Goal: Task Accomplishment & Management: Complete application form

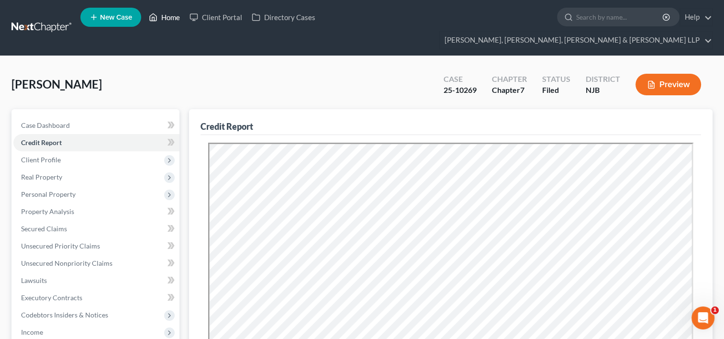
click at [171, 18] on link "Home" at bounding box center [164, 17] width 41 height 17
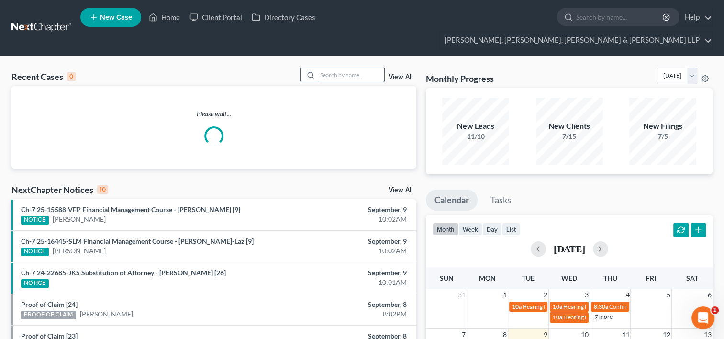
click at [329, 68] on input "search" at bounding box center [350, 75] width 67 height 14
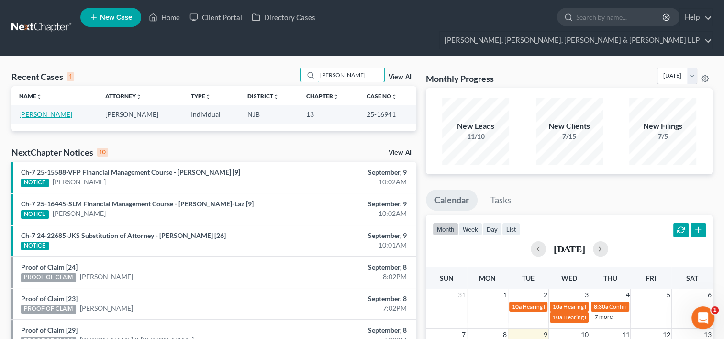
type input "[PERSON_NAME]"
click at [52, 110] on link "[PERSON_NAME]" at bounding box center [45, 114] width 53 height 8
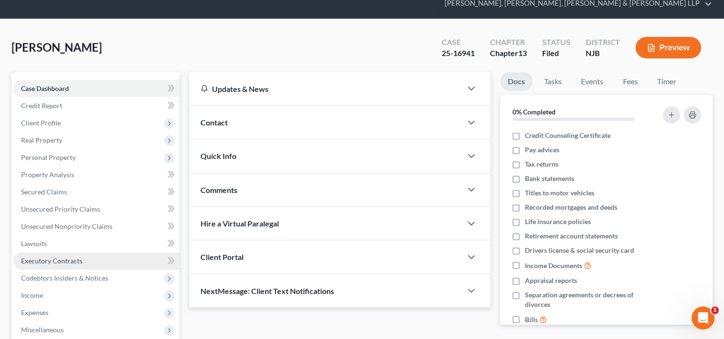
scroll to position [48, 0]
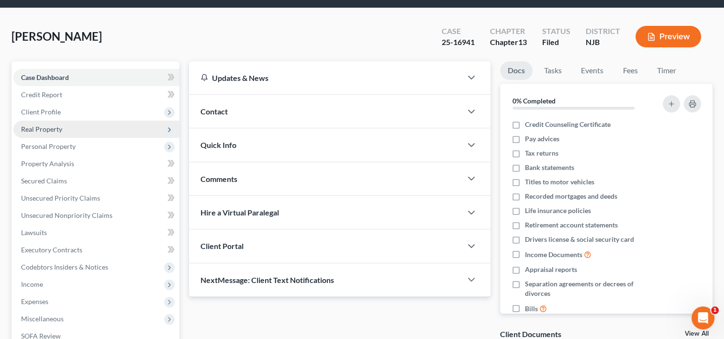
click at [44, 125] on span "Real Property" at bounding box center [41, 129] width 41 height 8
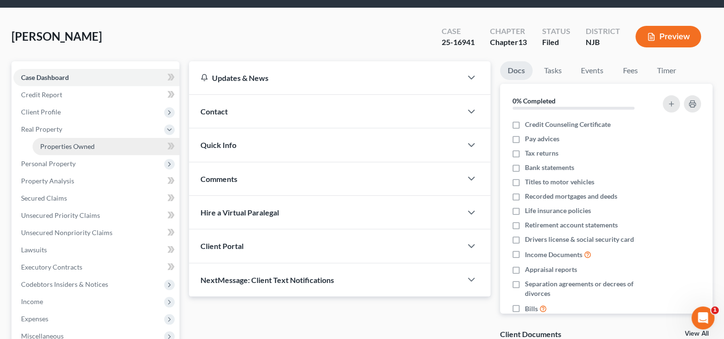
click at [49, 142] on span "Properties Owned" at bounding box center [67, 146] width 55 height 8
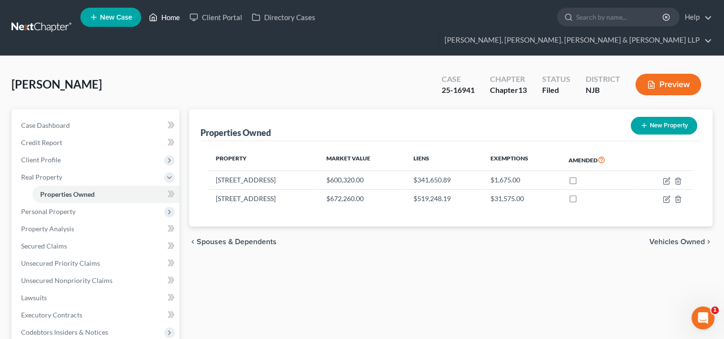
click at [177, 19] on link "Home" at bounding box center [164, 17] width 41 height 17
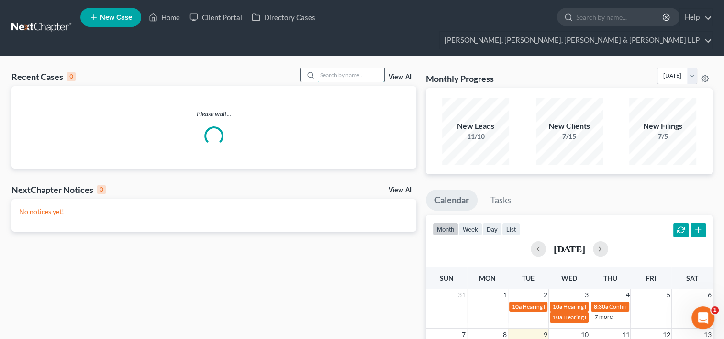
click at [339, 68] on input "search" at bounding box center [350, 75] width 67 height 14
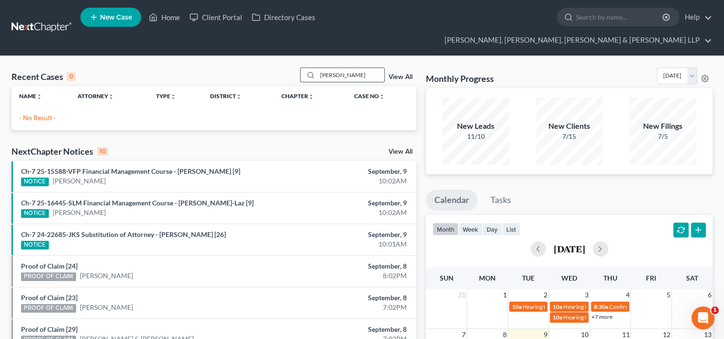
type input "[PERSON_NAME]"
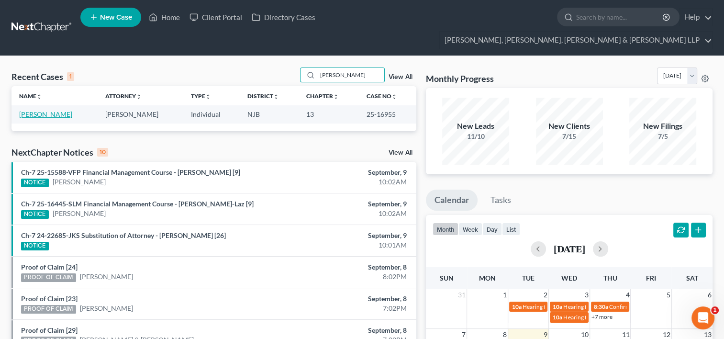
click at [47, 110] on link "[PERSON_NAME]" at bounding box center [45, 114] width 53 height 8
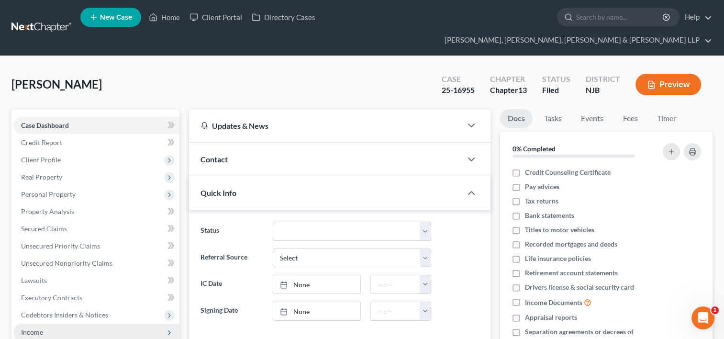
scroll to position [96, 0]
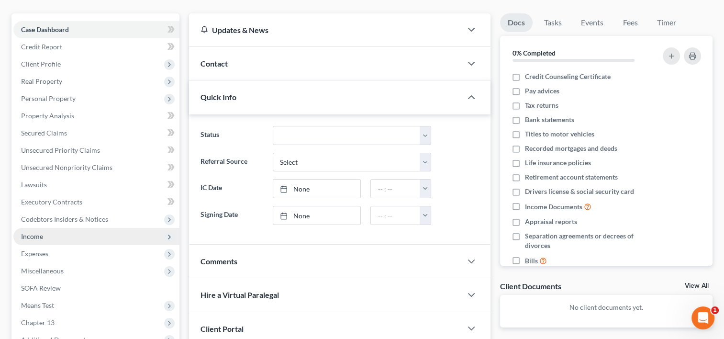
click at [45, 228] on span "Income" at bounding box center [96, 236] width 166 height 17
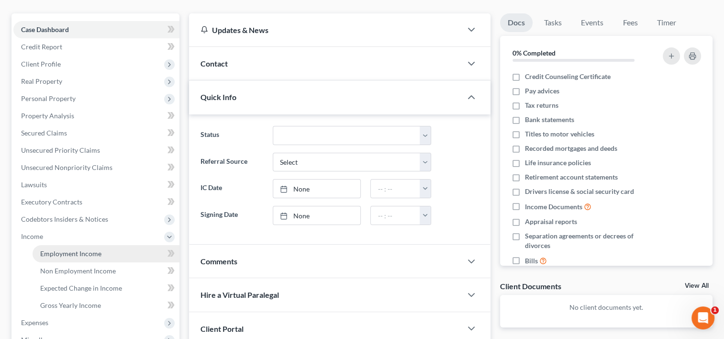
click at [80, 249] on span "Employment Income" at bounding box center [70, 253] width 61 height 8
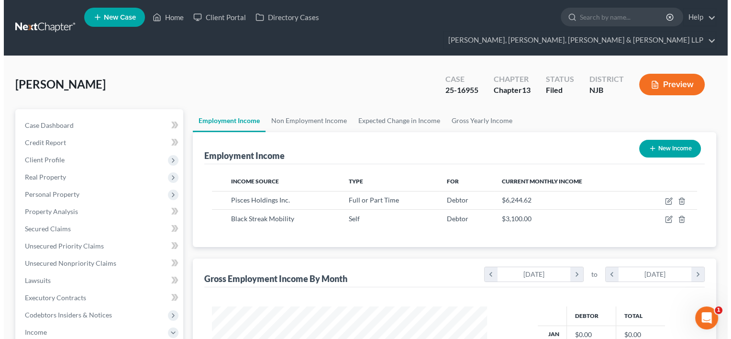
scroll to position [170, 294]
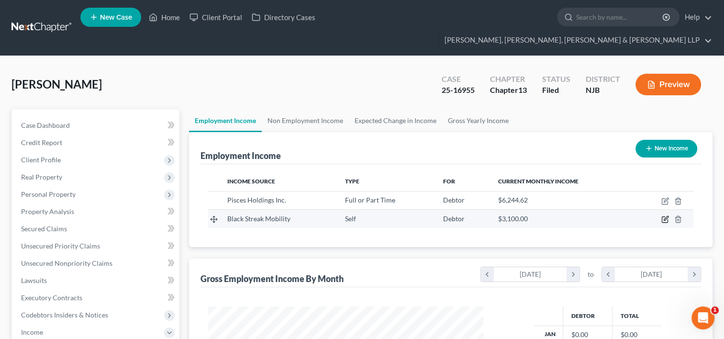
click at [667, 215] on icon "button" at bounding box center [665, 219] width 8 height 8
select select "1"
select select "0"
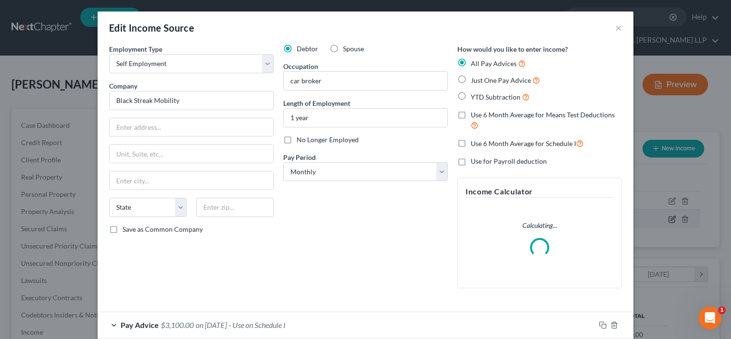
scroll to position [170, 297]
drag, startPoint x: 187, startPoint y: 104, endPoint x: 132, endPoint y: 101, distance: 54.6
click at [110, 99] on input "Black Streak Mobility" at bounding box center [191, 100] width 165 height 19
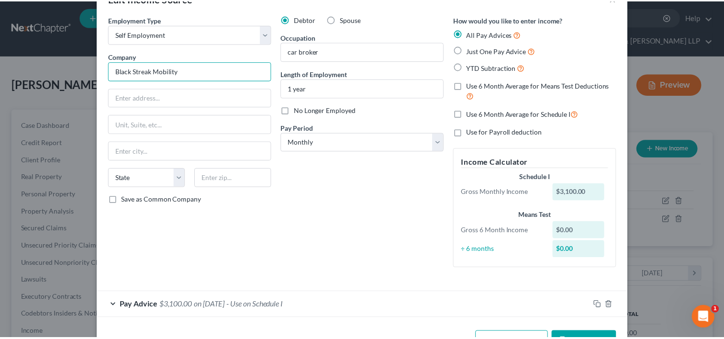
scroll to position [0, 0]
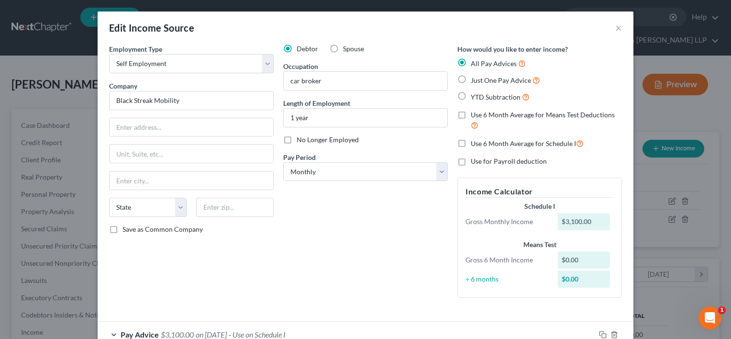
click at [608, 29] on div "Edit Income Source ×" at bounding box center [366, 27] width 536 height 33
click at [615, 29] on button "×" at bounding box center [618, 27] width 7 height 11
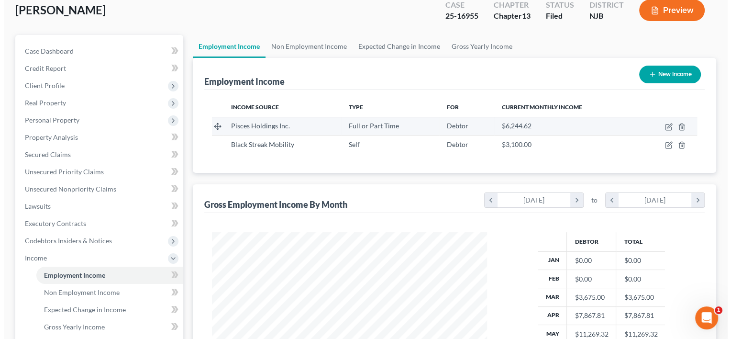
scroll to position [48, 0]
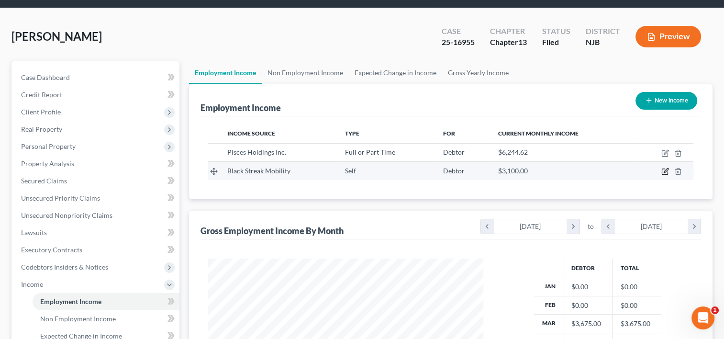
click at [665, 167] on icon "button" at bounding box center [665, 171] width 8 height 8
select select "1"
select select "0"
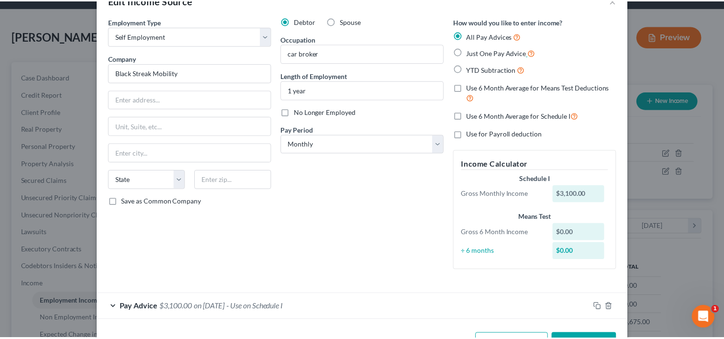
scroll to position [0, 0]
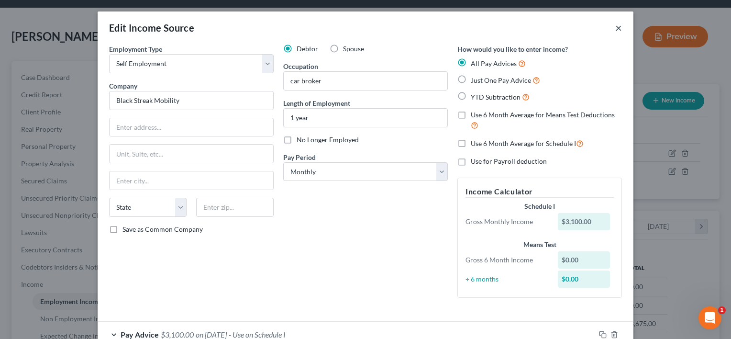
click at [615, 28] on button "×" at bounding box center [618, 27] width 7 height 11
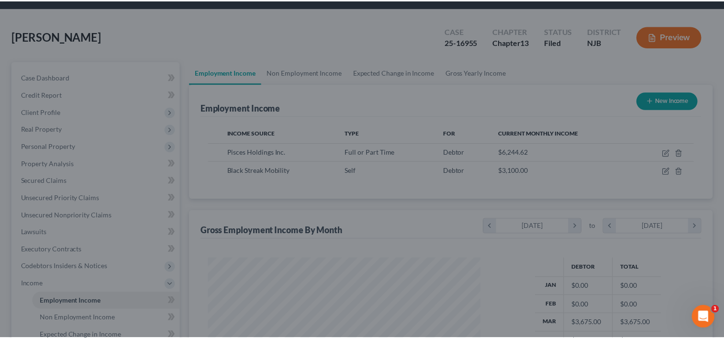
scroll to position [478115, 477991]
